Goal: Task Accomplishment & Management: Manage account settings

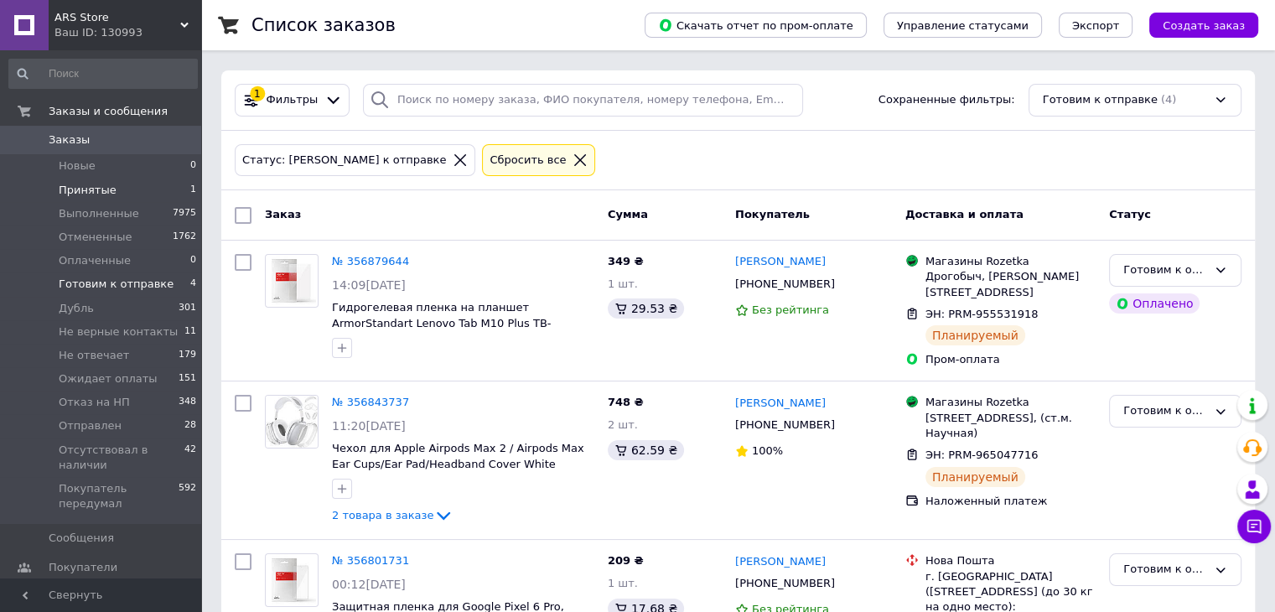
click at [124, 192] on li "Принятые 1" at bounding box center [103, 189] width 206 height 23
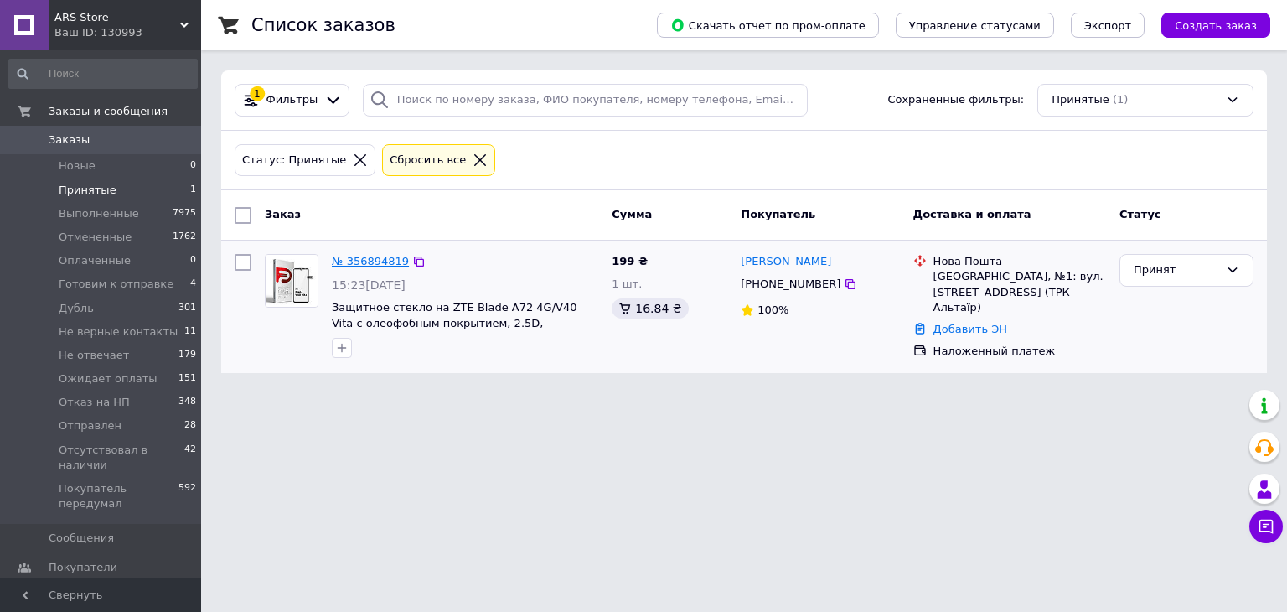
click at [352, 265] on link "№ 356894819" at bounding box center [370, 261] width 77 height 13
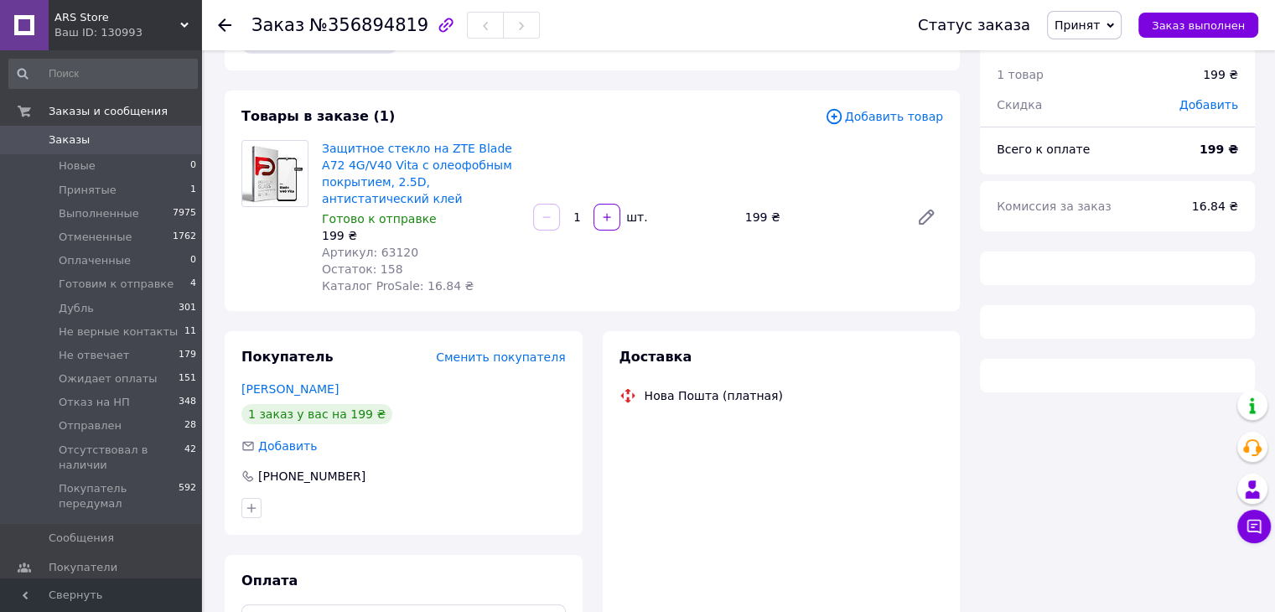
scroll to position [84, 0]
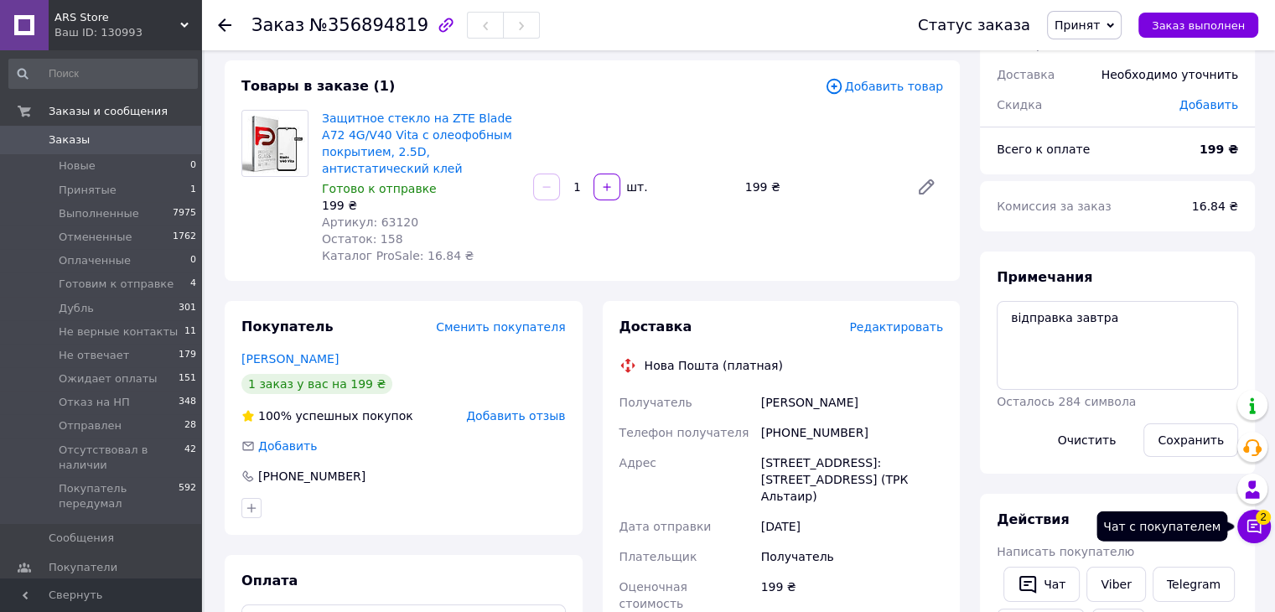
click at [1264, 527] on button "Чат с покупателем 2" at bounding box center [1254, 526] width 34 height 34
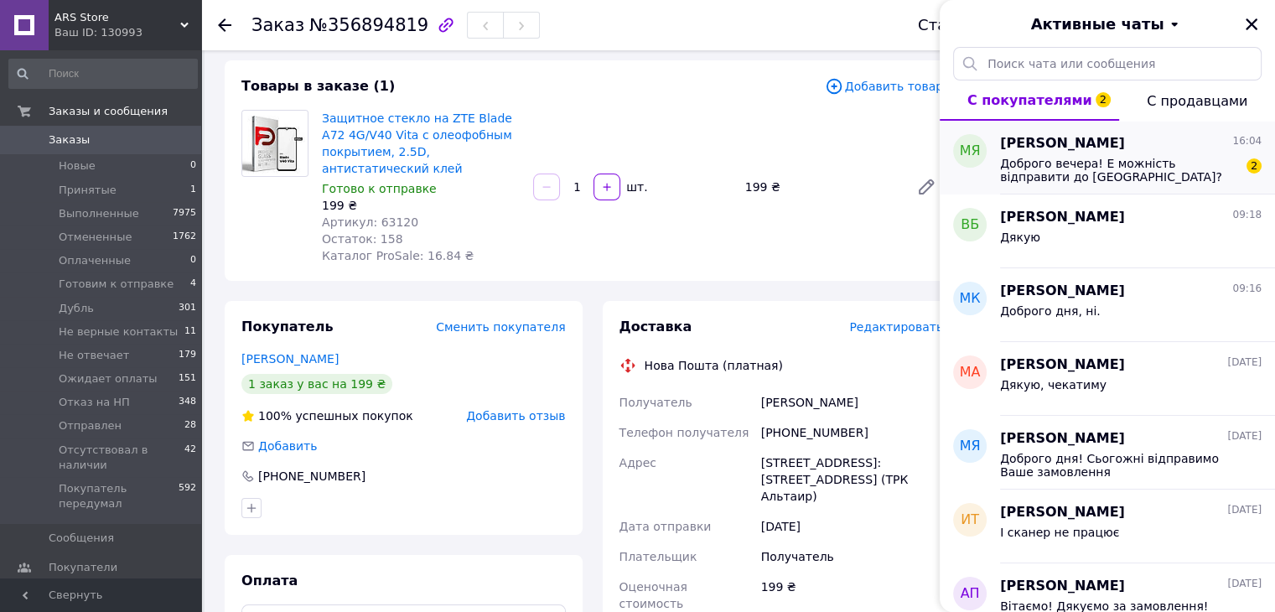
click at [1140, 157] on span "Доброго вечера! Е можність відправити до Братислави?" at bounding box center [1119, 170] width 238 height 27
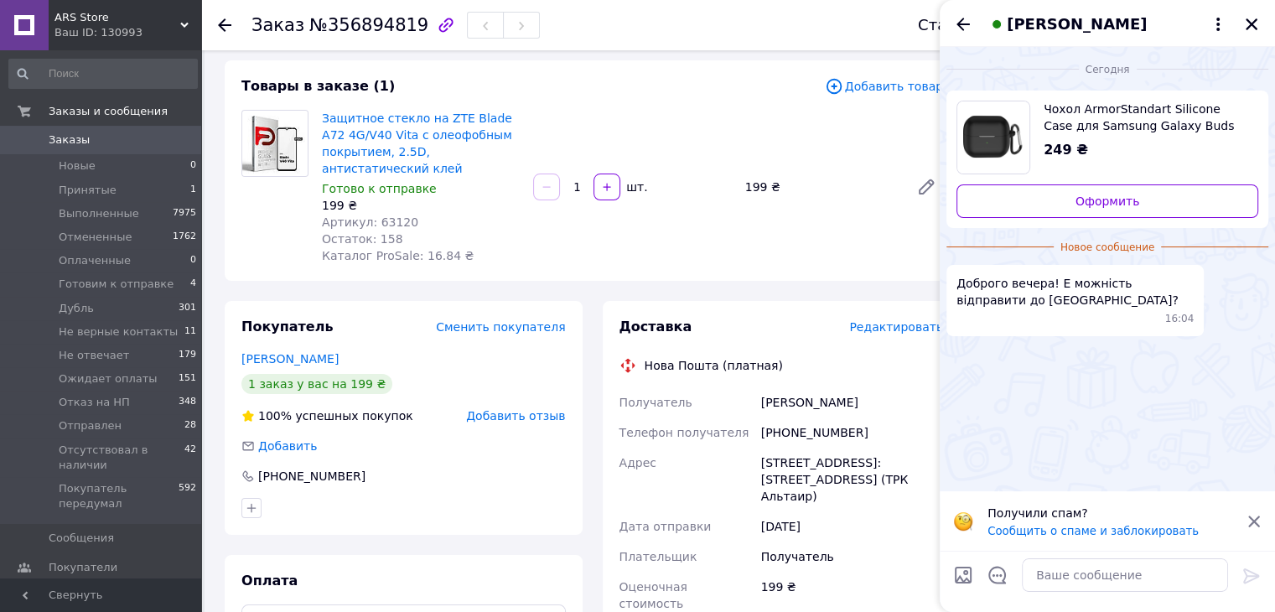
click at [1020, 132] on img "Посмотреть товар" at bounding box center [993, 137] width 72 height 72
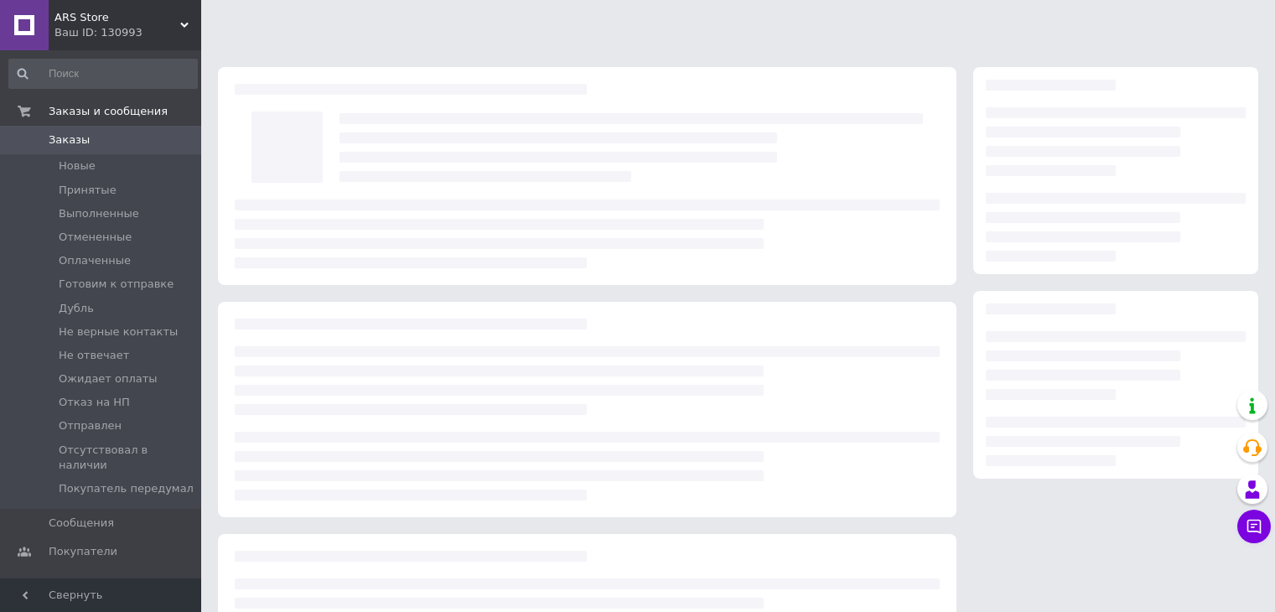
scroll to position [84, 0]
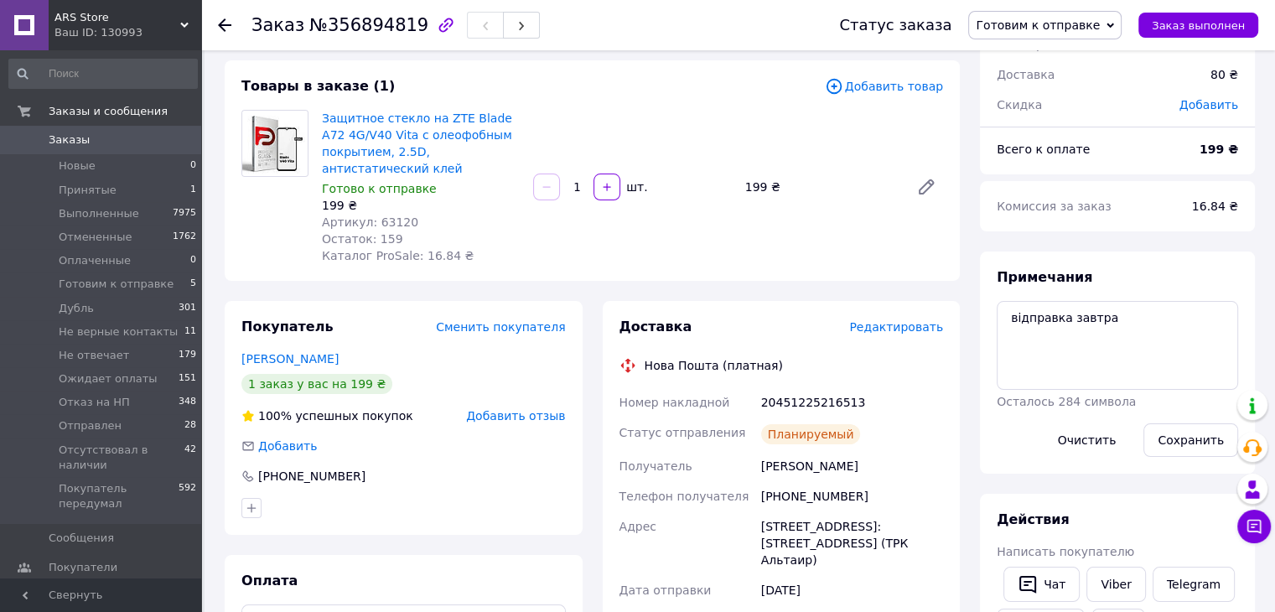
click at [223, 22] on icon at bounding box center [224, 24] width 13 height 13
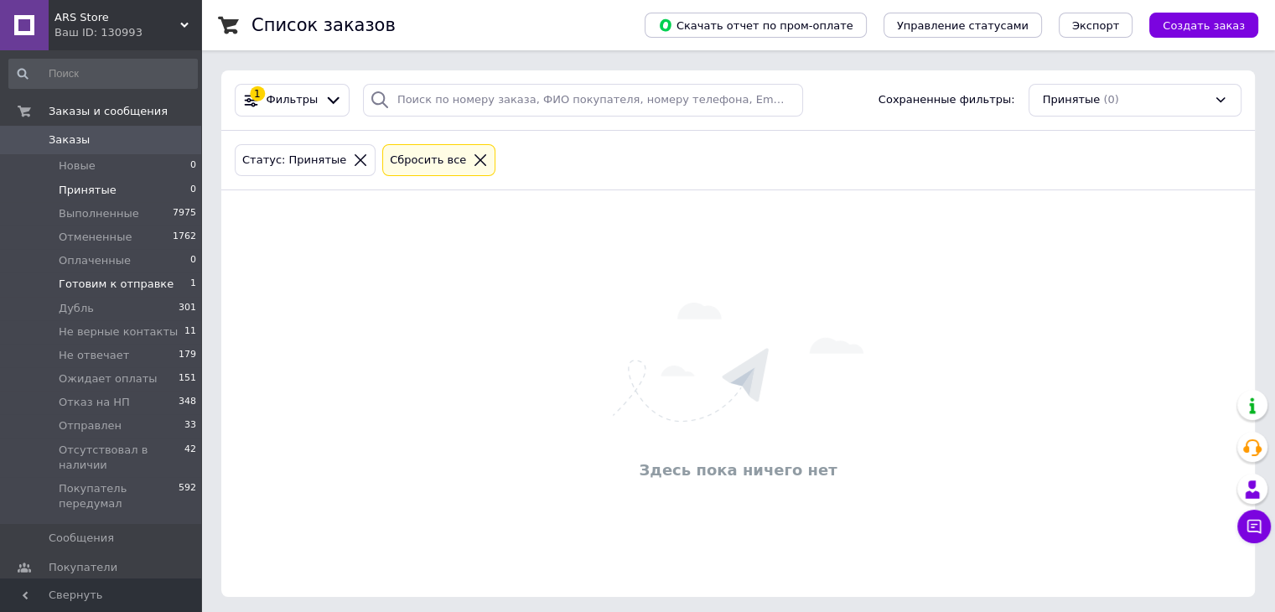
click at [183, 283] on li "Готовим к отправке 1" at bounding box center [103, 283] width 206 height 23
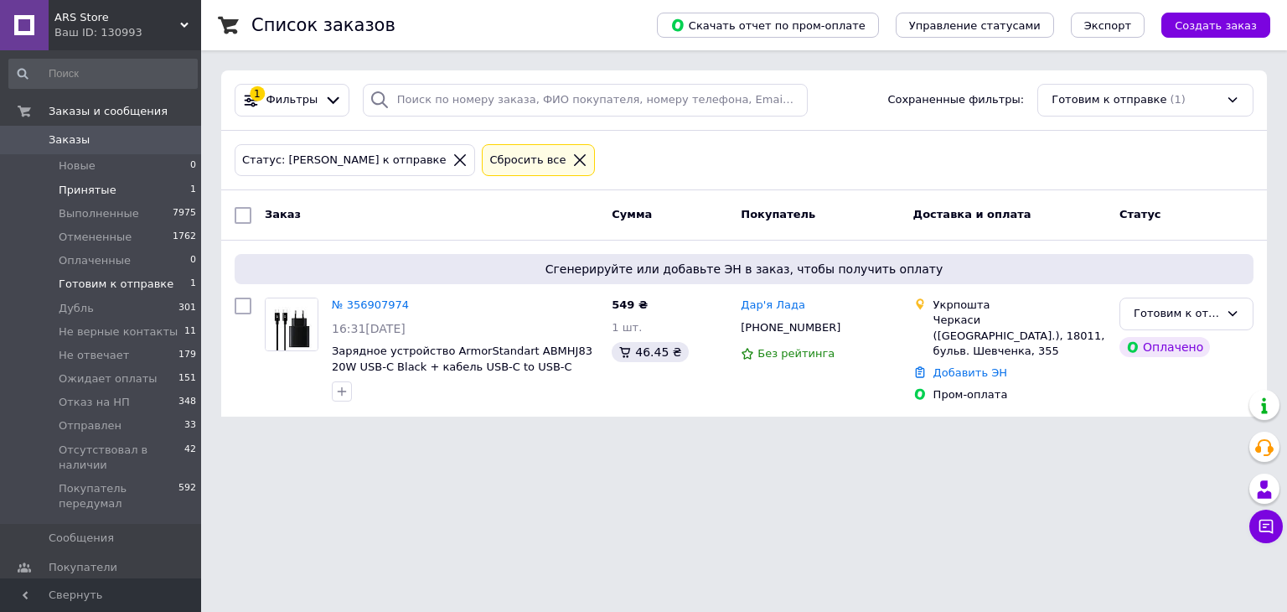
click at [136, 182] on li "Принятые 1" at bounding box center [103, 189] width 206 height 23
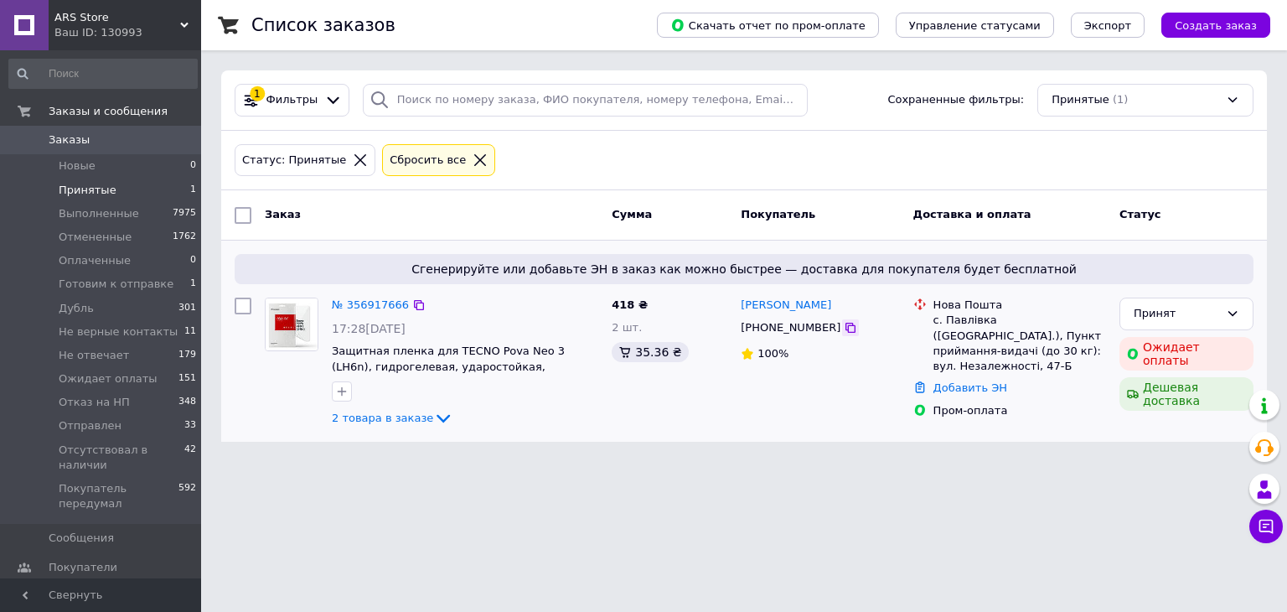
click at [844, 329] on icon at bounding box center [850, 327] width 13 height 13
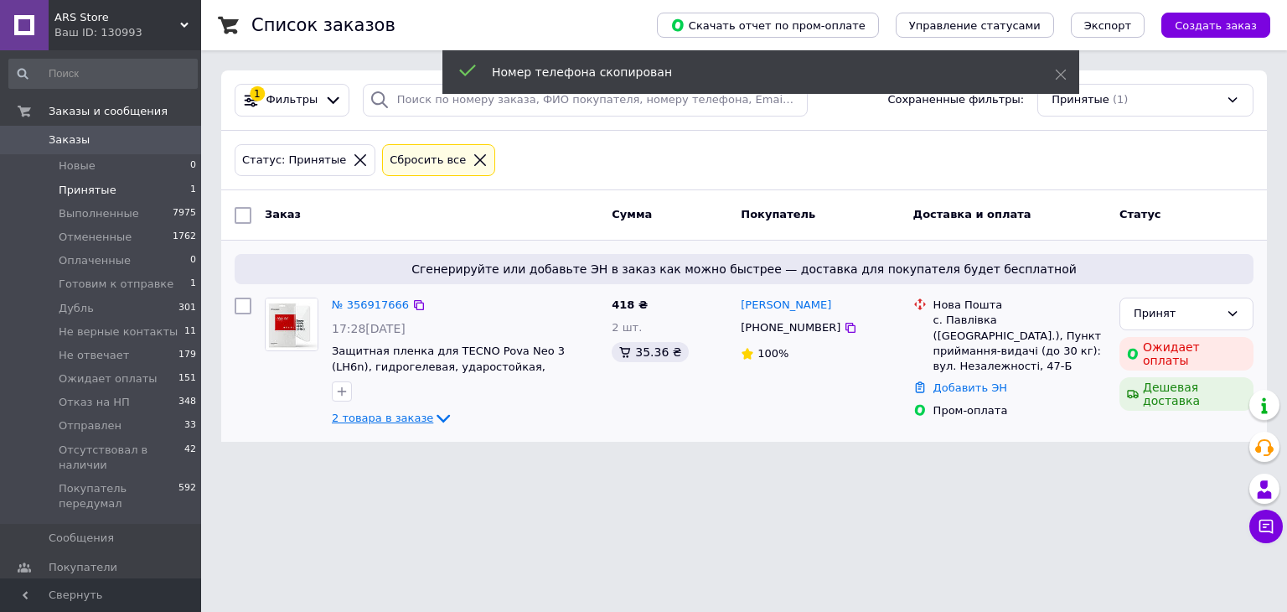
click at [401, 420] on span "2 товара в заказе" at bounding box center [382, 417] width 101 height 13
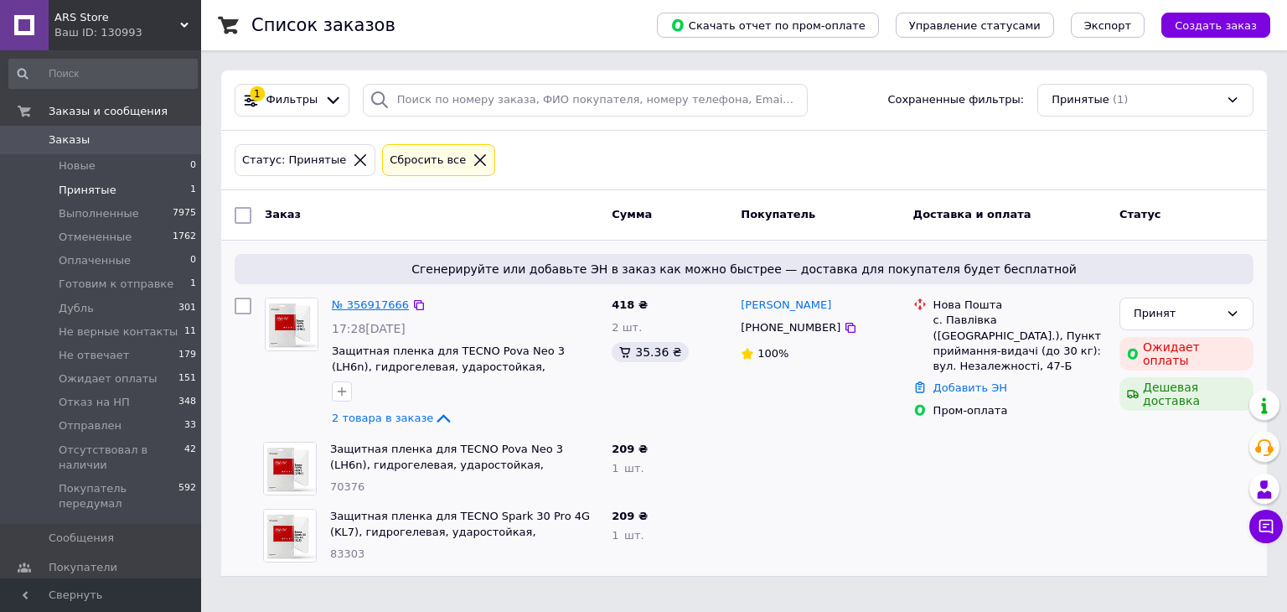
click at [386, 305] on link "№ 356917666" at bounding box center [370, 304] width 77 height 13
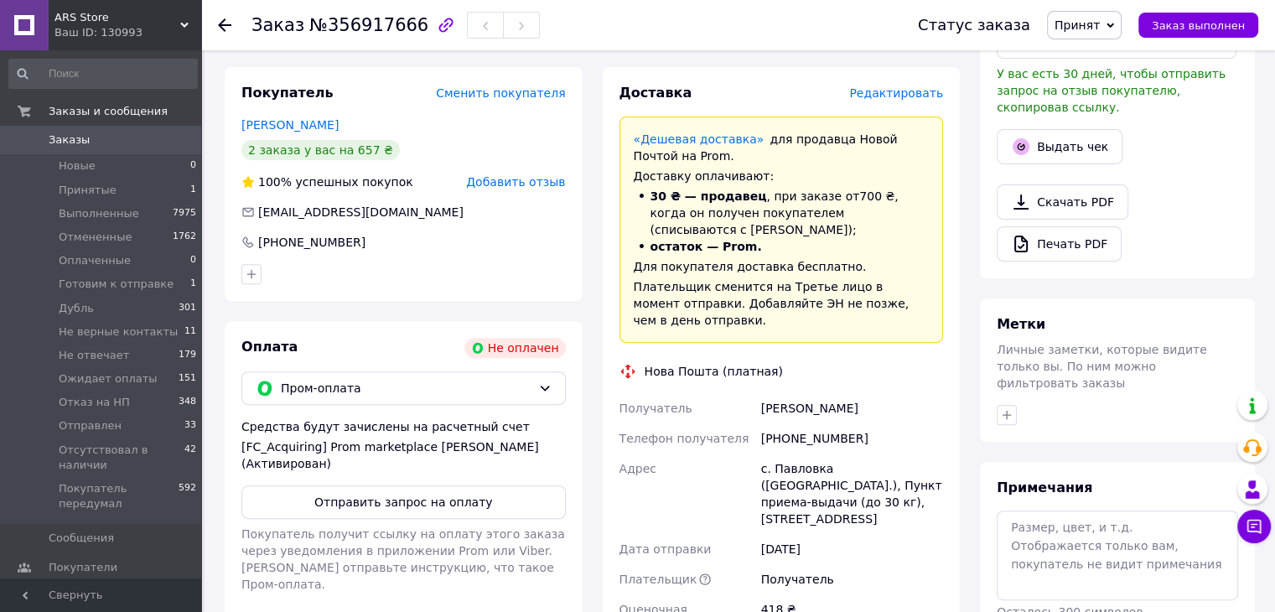
scroll to position [548, 0]
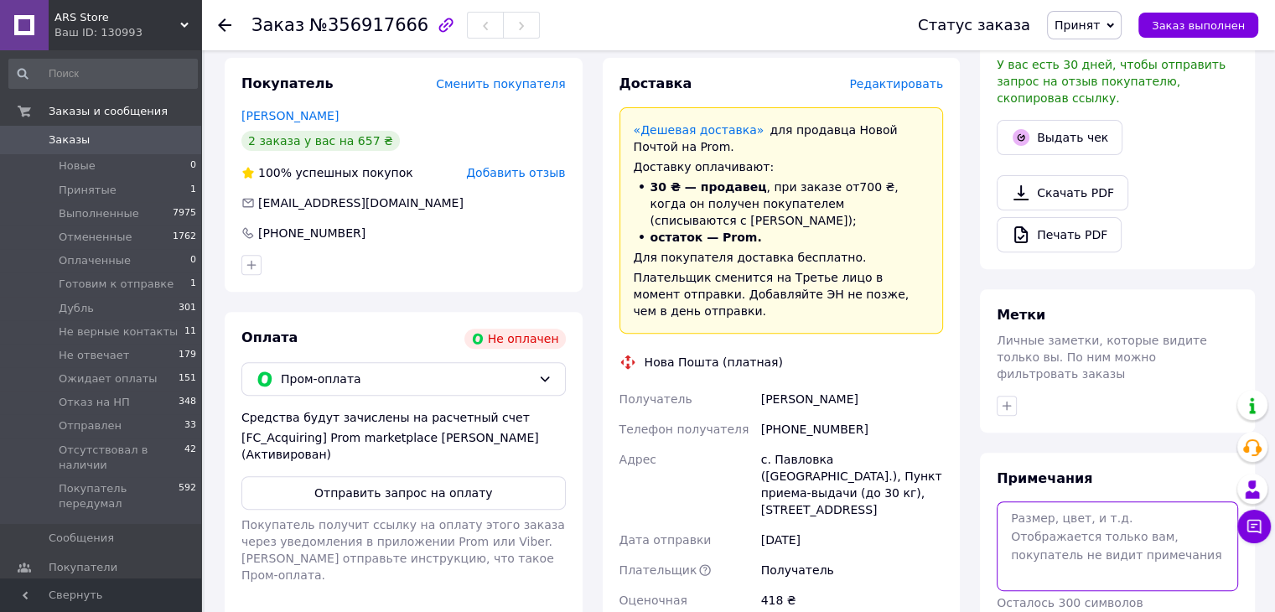
click at [1121, 501] on textarea at bounding box center [1116, 545] width 241 height 89
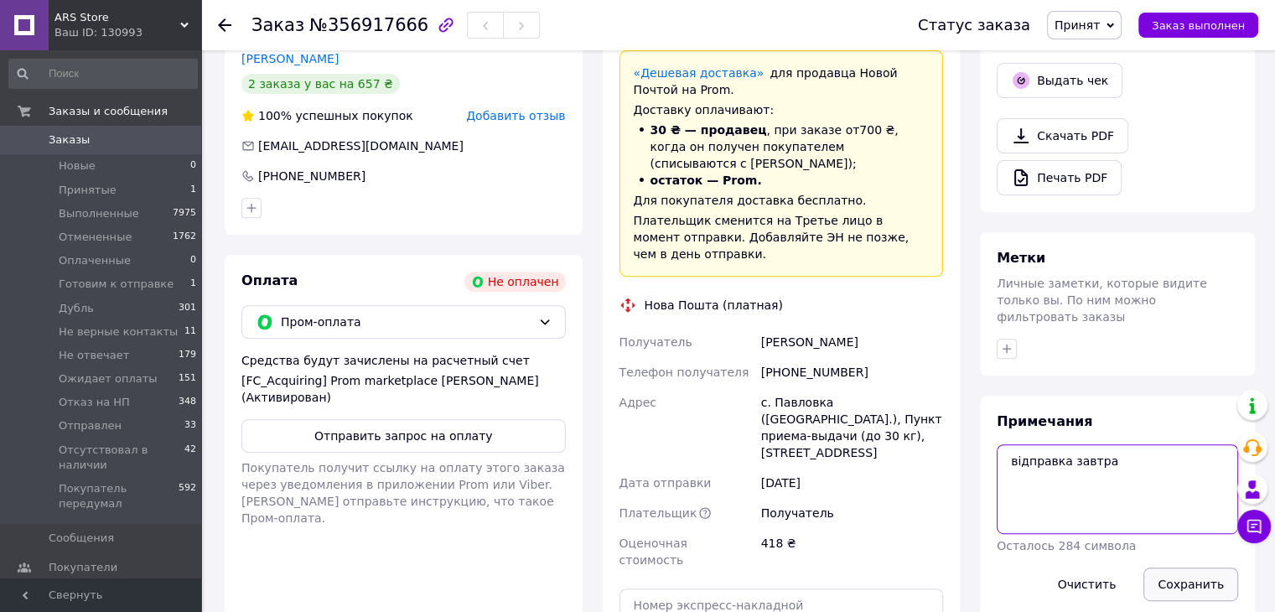
scroll to position [632, 0]
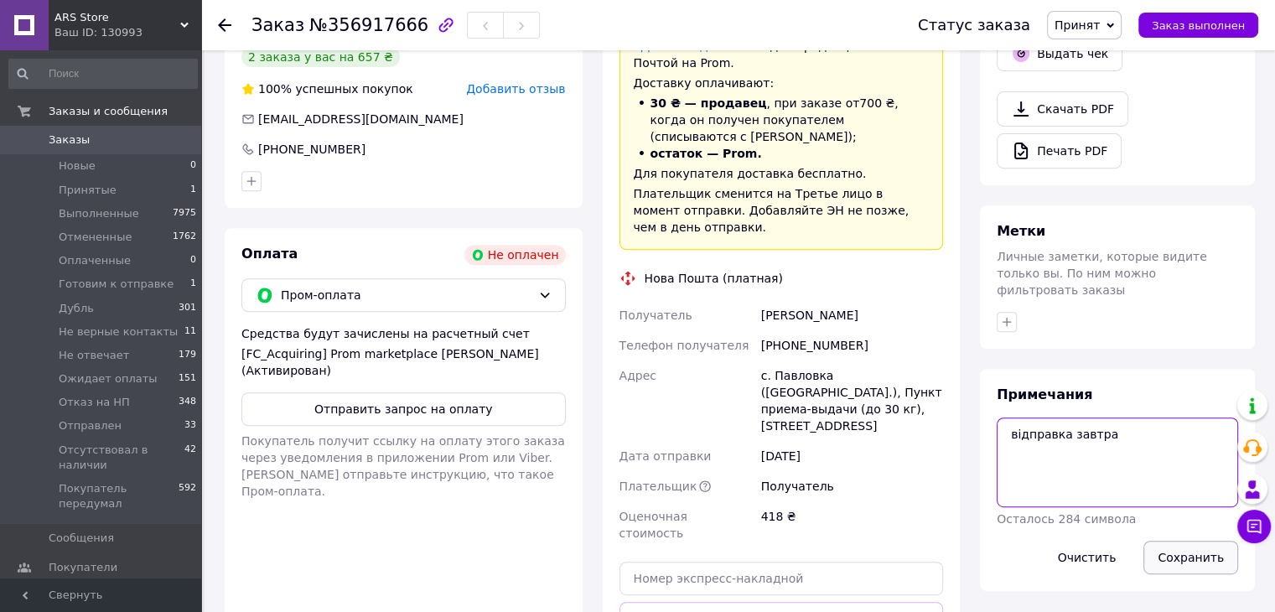
type textarea "відправка завтра"
click at [1213, 540] on button "Сохранить" at bounding box center [1190, 557] width 95 height 34
click at [161, 431] on li "Отправлен 33" at bounding box center [103, 425] width 206 height 23
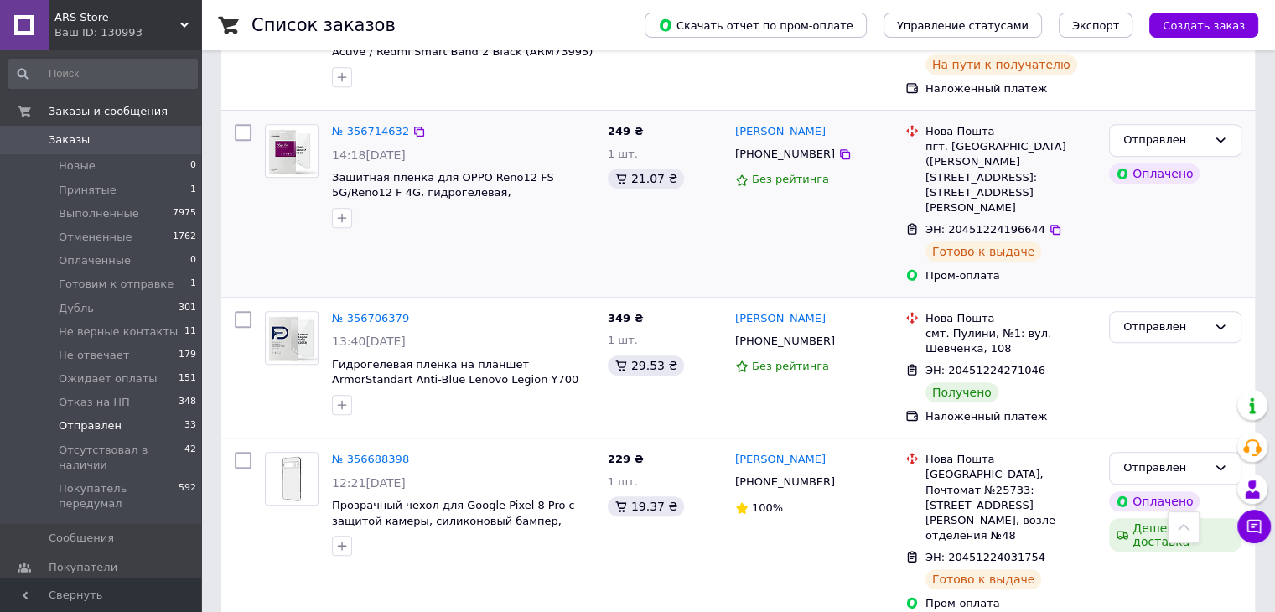
scroll to position [1006, 0]
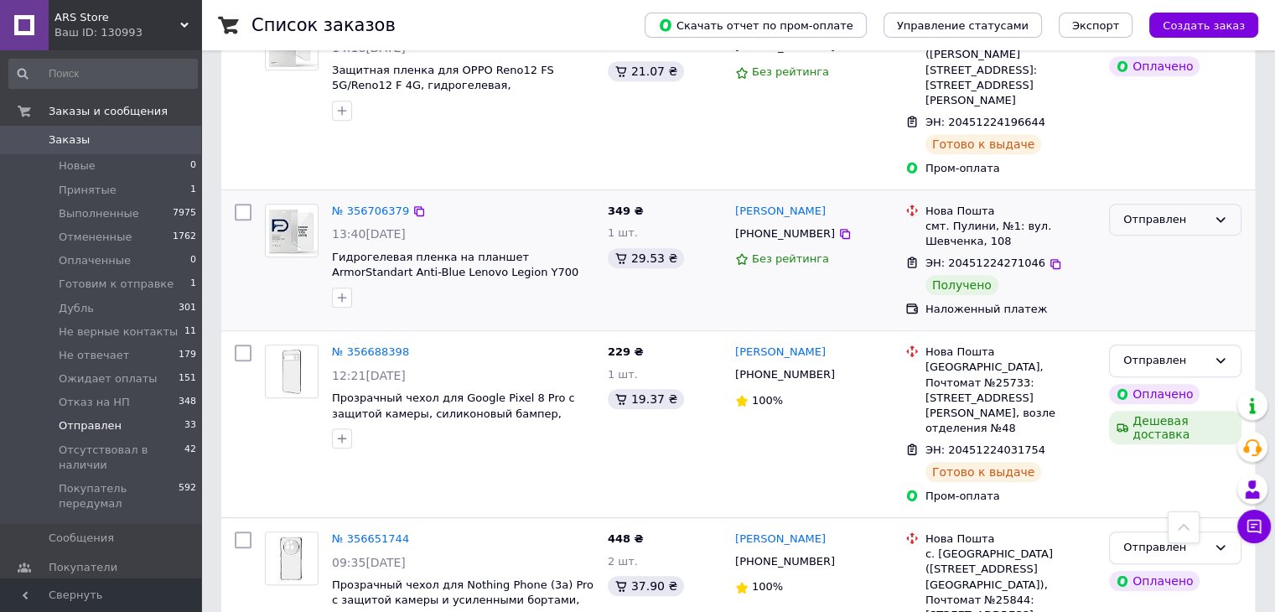
click at [1173, 211] on div "Отправлен" at bounding box center [1165, 220] width 84 height 18
click at [1151, 270] on li "Выполнен" at bounding box center [1174, 285] width 131 height 31
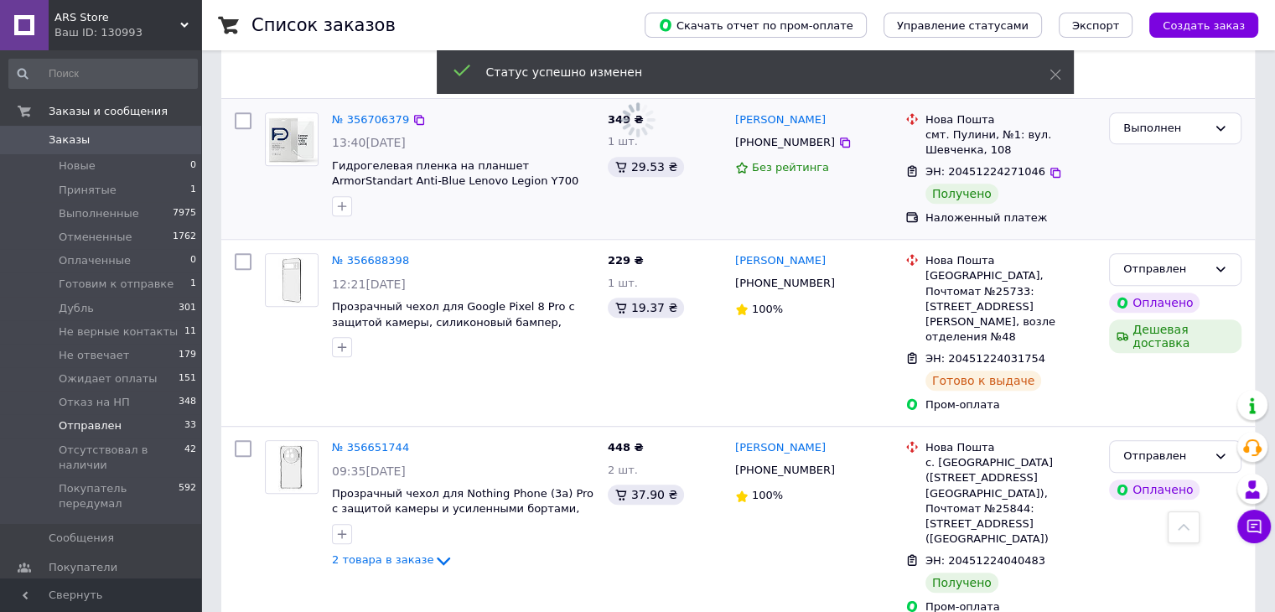
scroll to position [1257, 0]
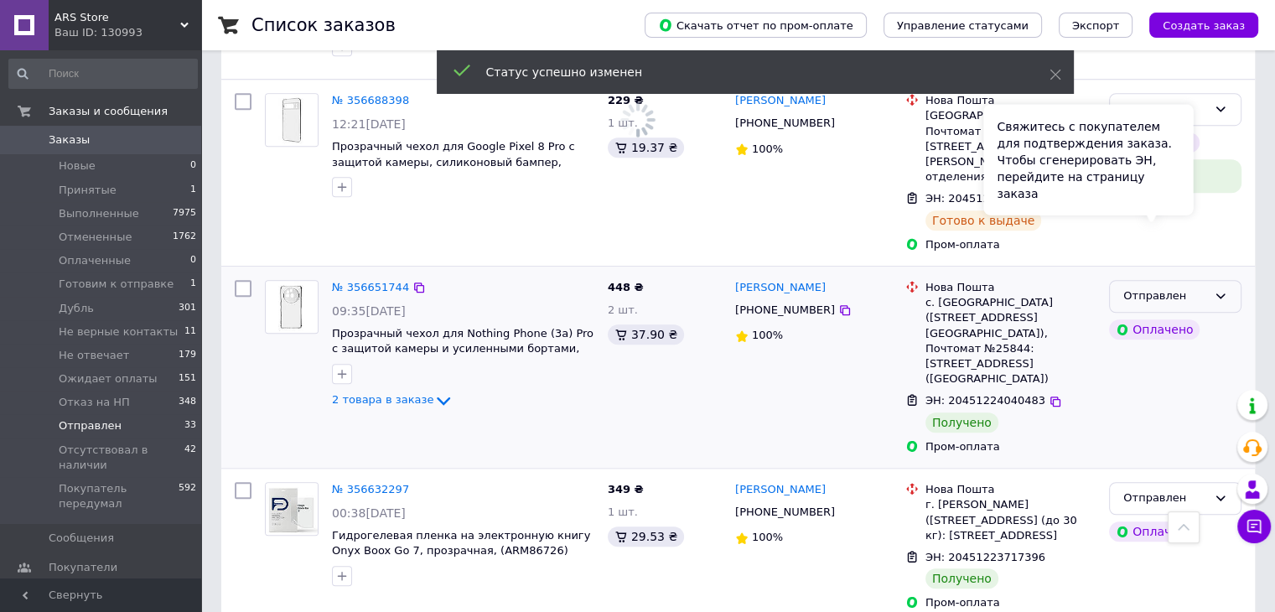
click at [1223, 289] on icon at bounding box center [1219, 295] width 13 height 13
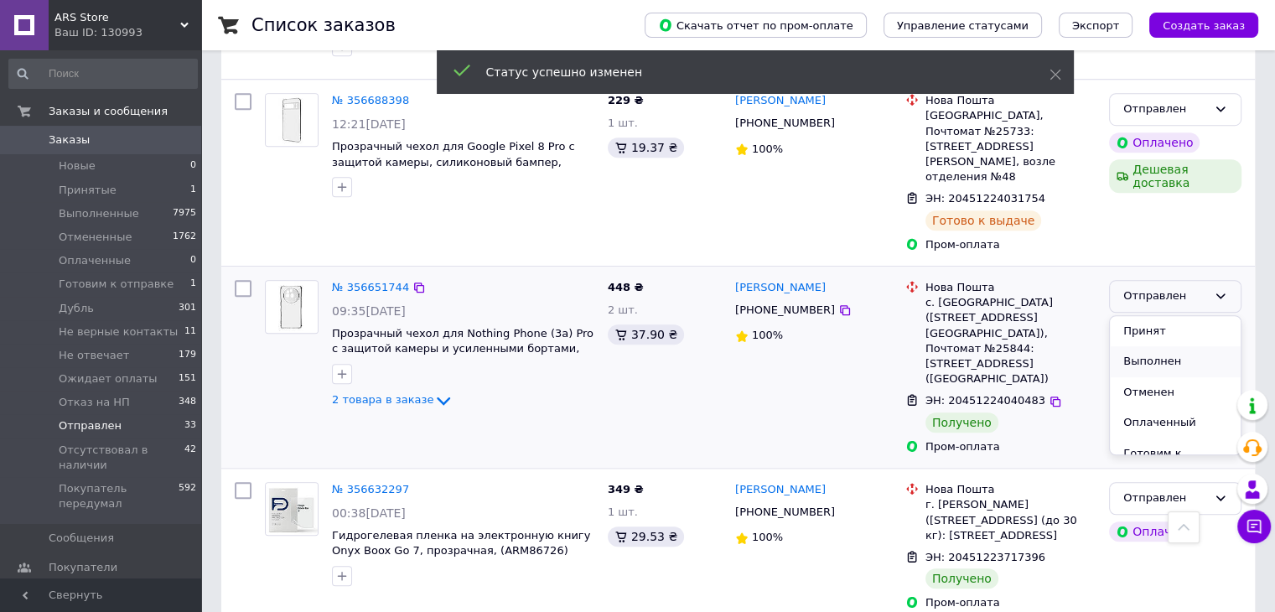
click at [1180, 346] on li "Выполнен" at bounding box center [1174, 361] width 131 height 31
click at [1210, 482] on div "Отправлен" at bounding box center [1175, 498] width 132 height 33
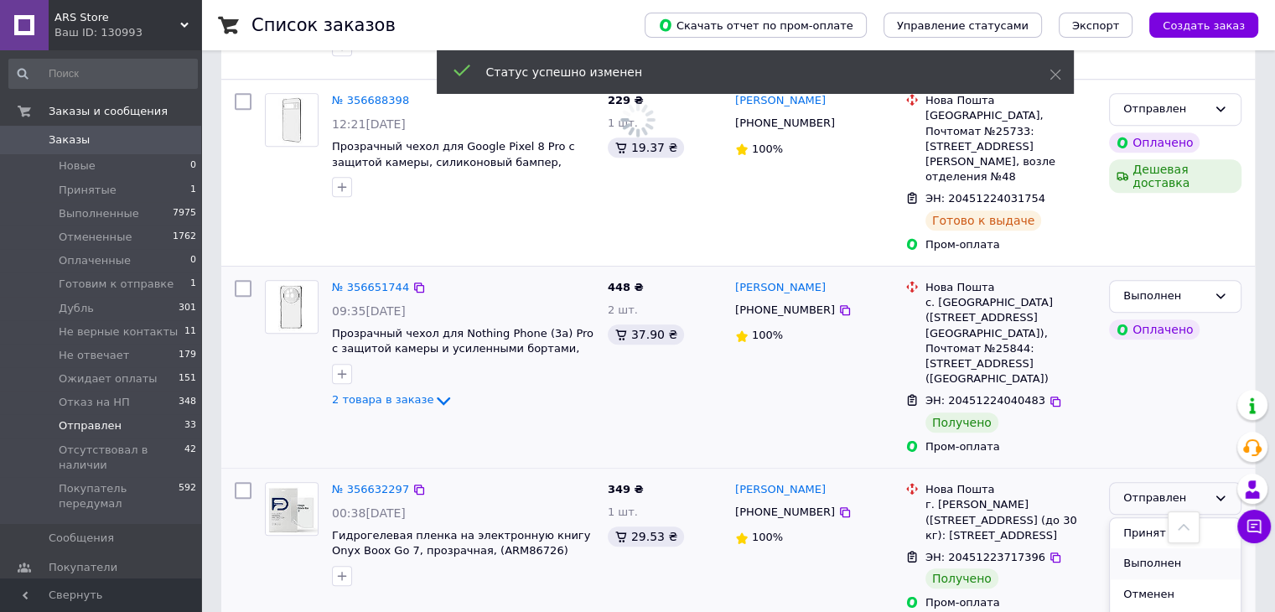
click at [1189, 548] on li "Выполнен" at bounding box center [1174, 563] width 131 height 31
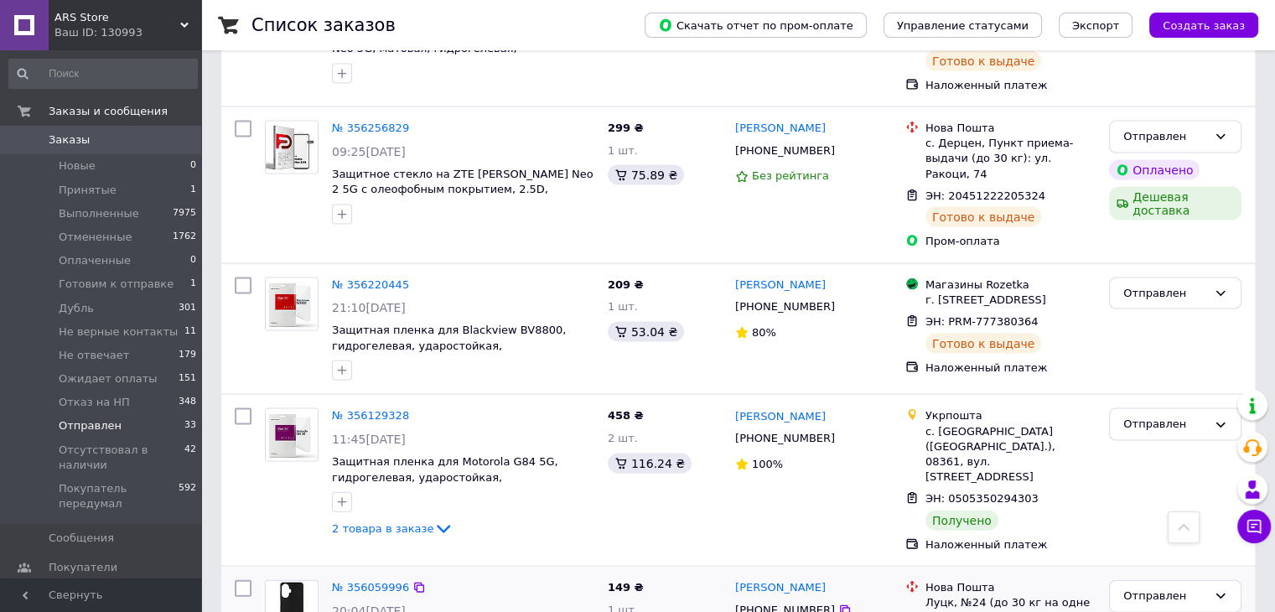
scroll to position [3519, 0]
click at [1195, 415] on div "Отправлен" at bounding box center [1165, 424] width 84 height 18
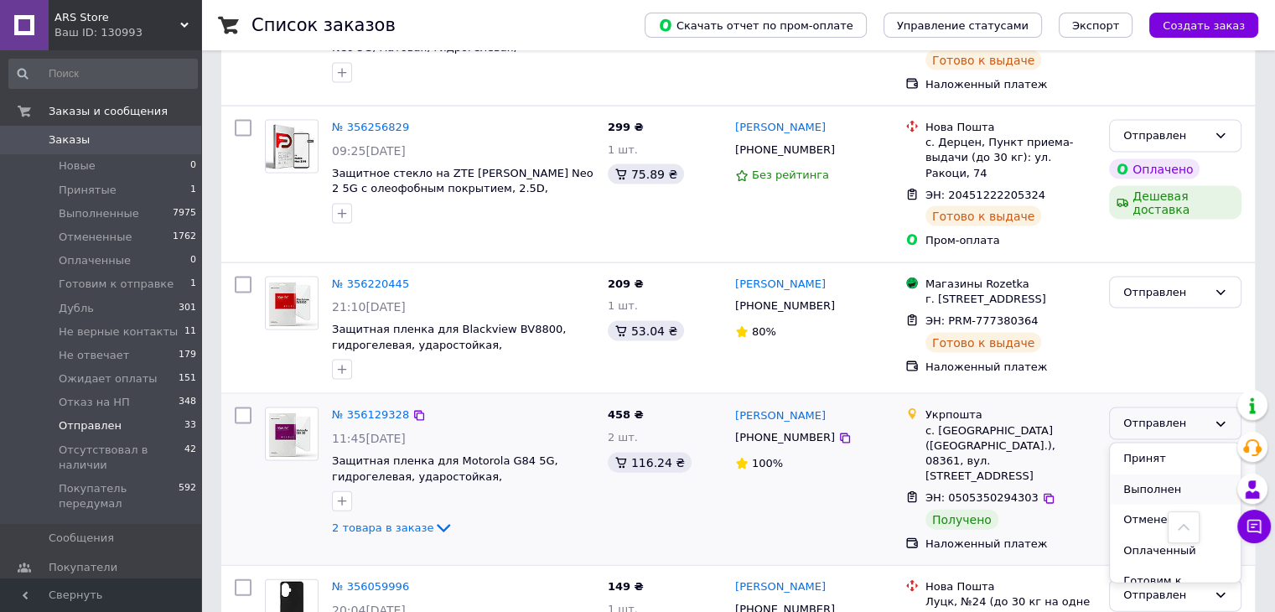
click at [1186, 474] on li "Выполнен" at bounding box center [1174, 489] width 131 height 31
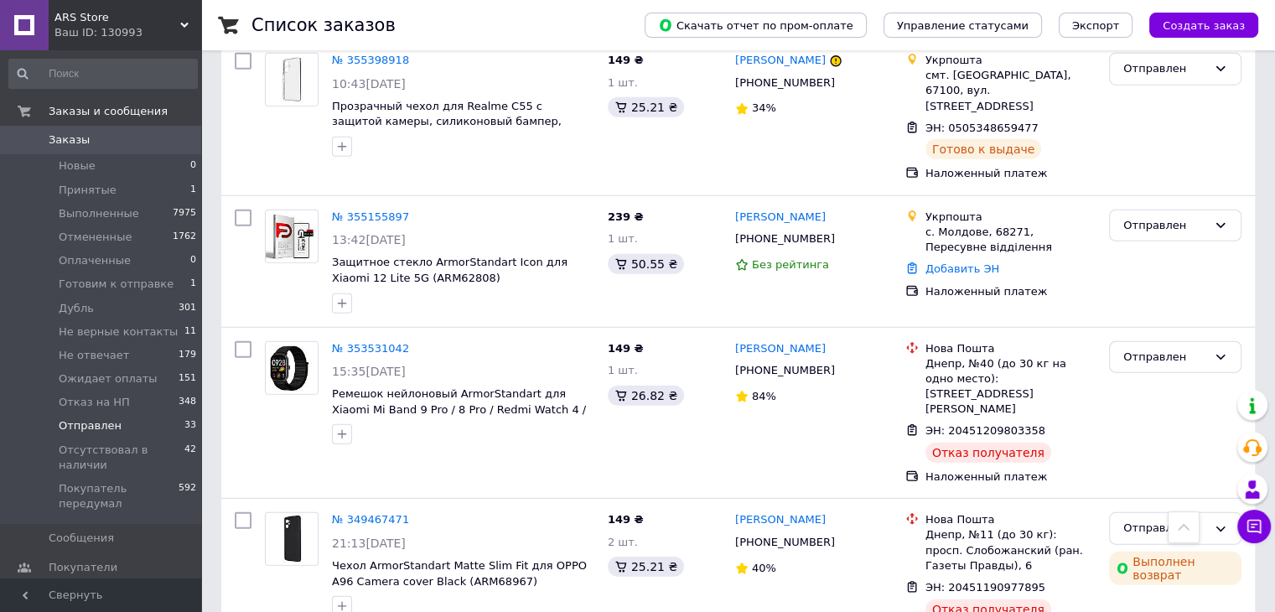
scroll to position [4418, 0]
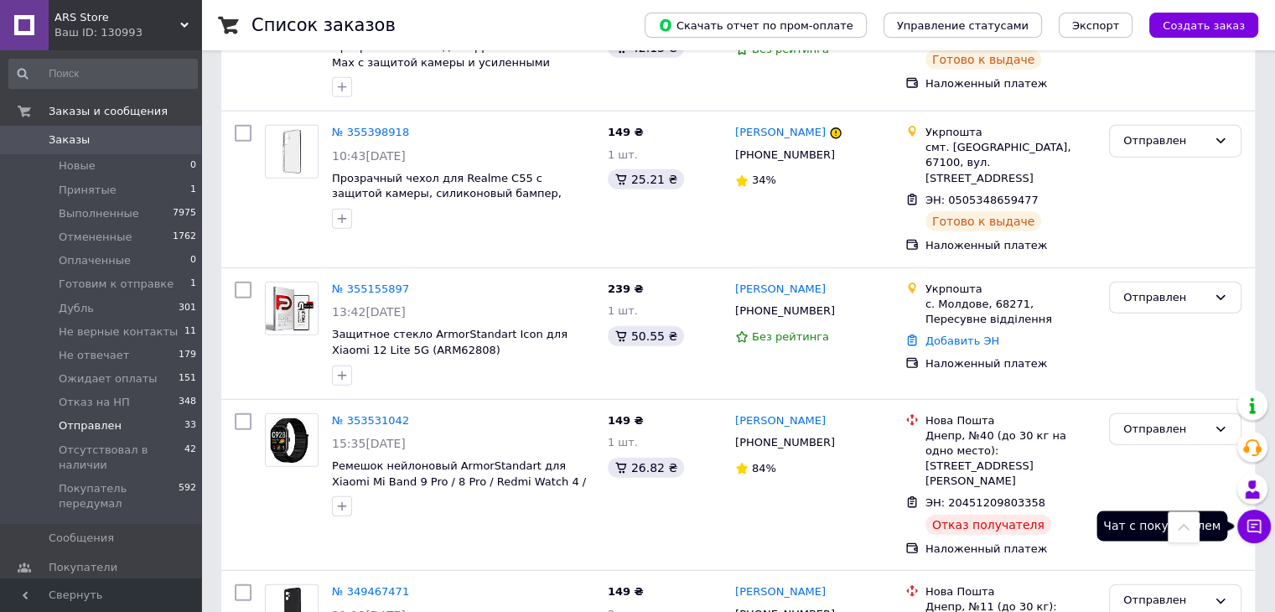
click at [1261, 535] on button "Чат с покупателем" at bounding box center [1254, 526] width 34 height 34
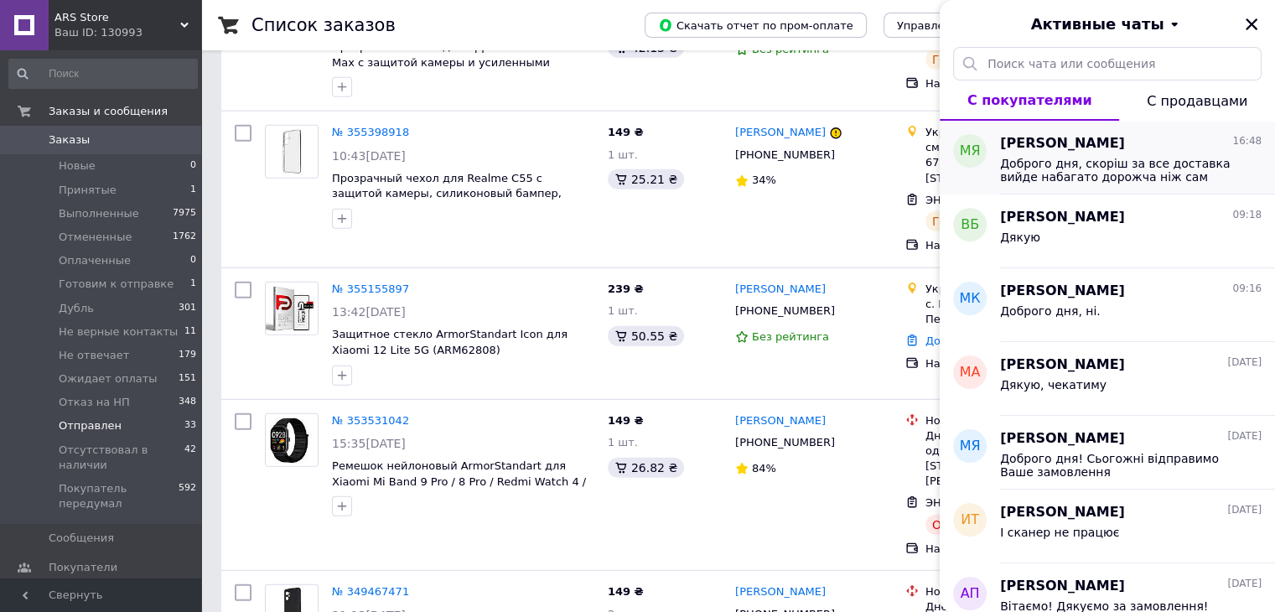
click at [1188, 182] on span "Доброго дня, скоріш за все доставка вийде набагато дорожча ніж сам чохол" at bounding box center [1119, 170] width 238 height 27
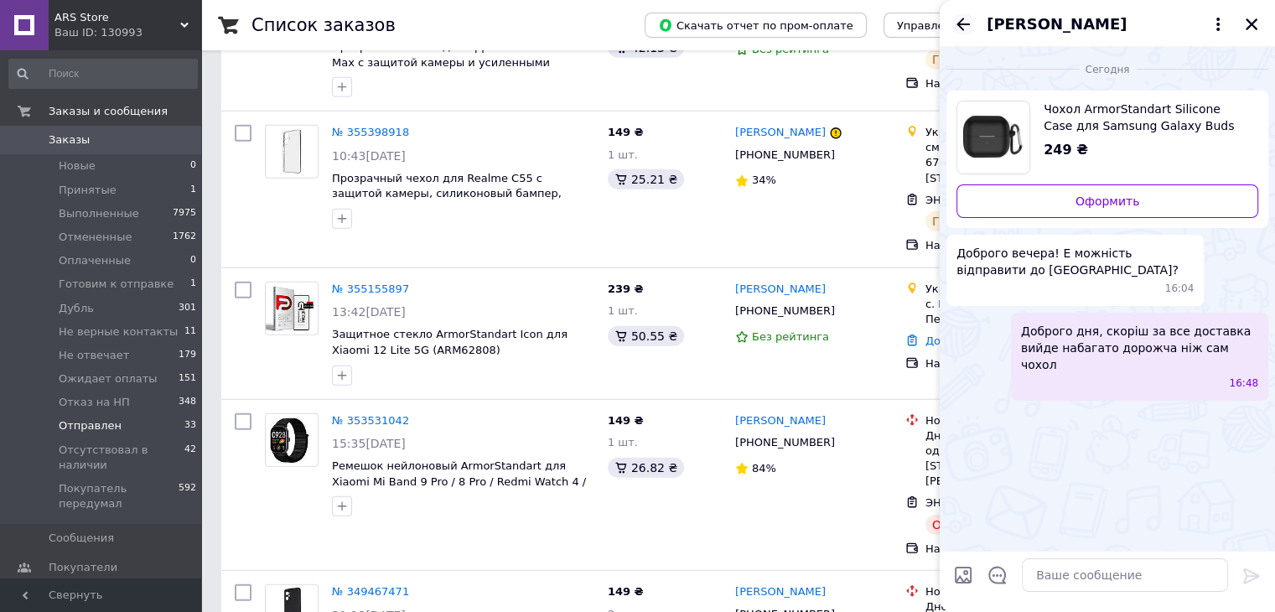
click at [959, 28] on icon "Назад" at bounding box center [963, 24] width 20 height 20
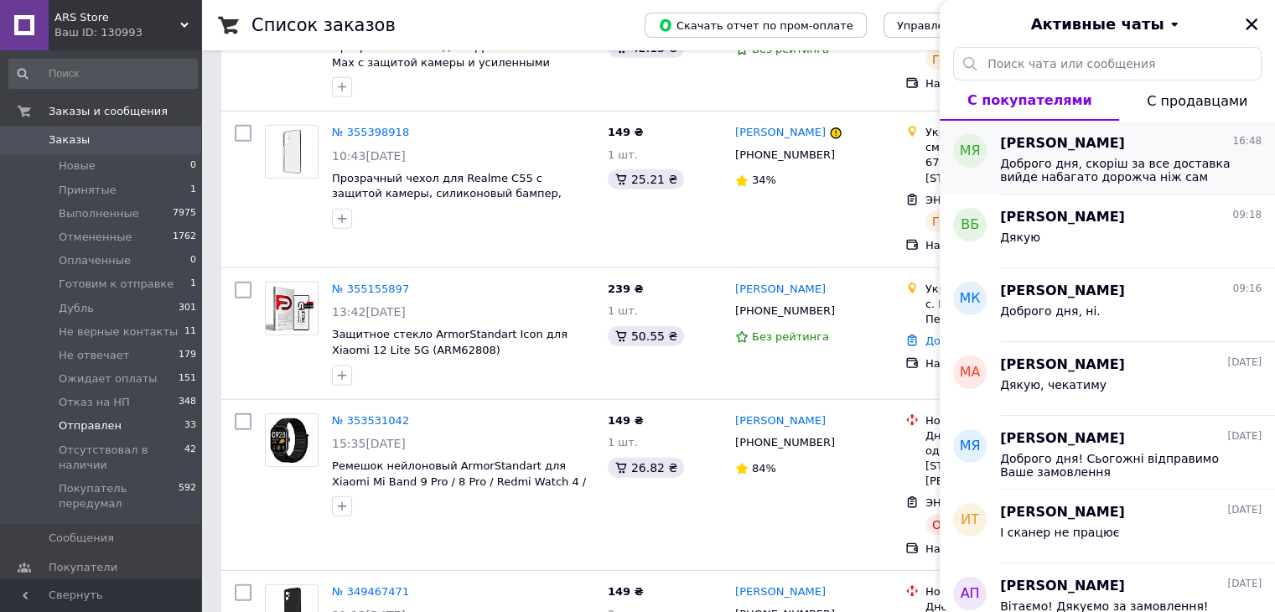
click at [1181, 153] on div "Доброго дня, скоріш за все доставка вийде набагато дорожча ніж сам чохол" at bounding box center [1130, 168] width 261 height 30
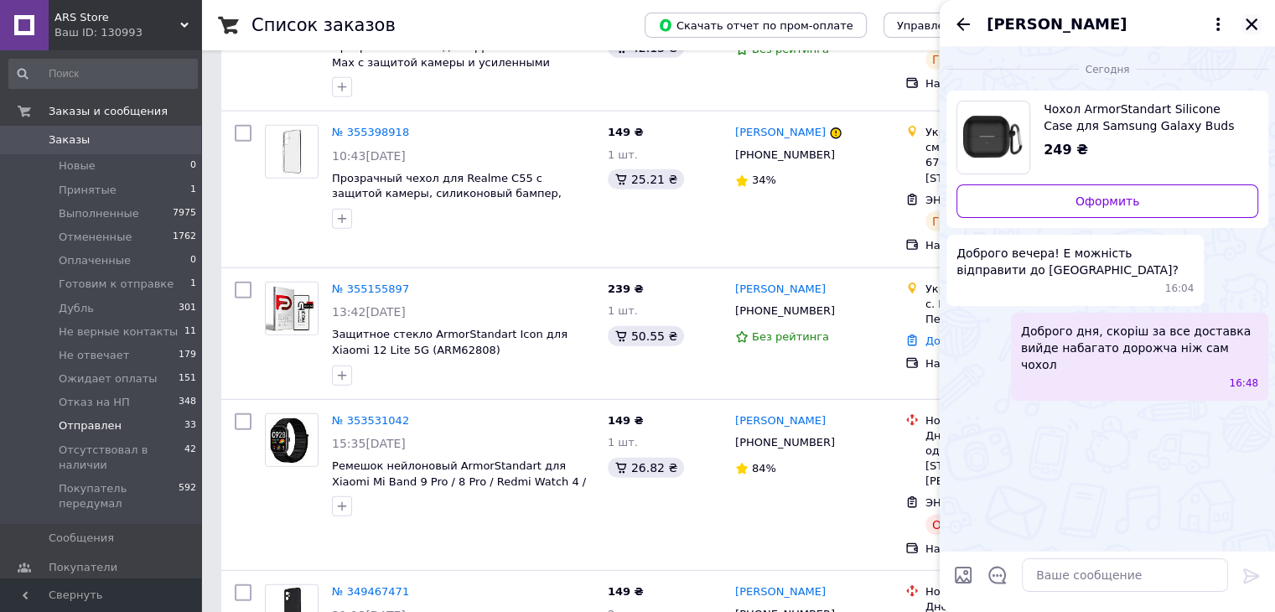
click at [1250, 21] on icon "Закрыть" at bounding box center [1251, 24] width 15 height 15
